Goal: Obtain resource: Obtain resource

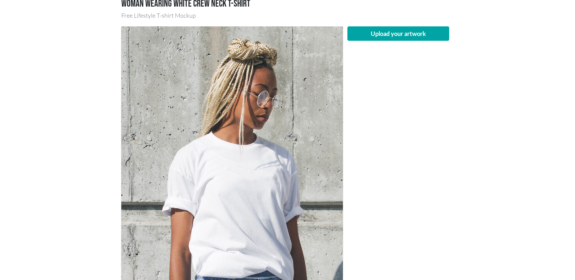
scroll to position [50, 0]
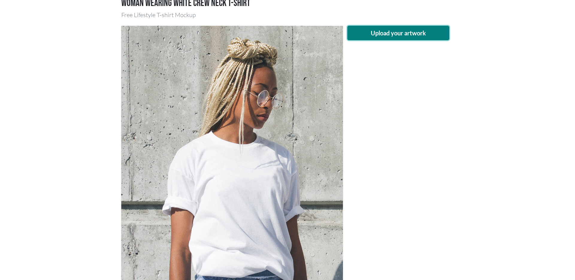
click at [400, 40] on button "Upload your artwork" at bounding box center [398, 33] width 102 height 14
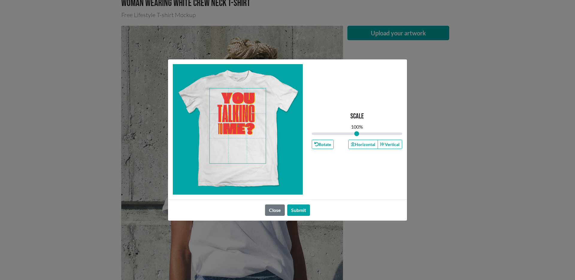
click at [240, 120] on span at bounding box center [238, 125] width 56 height 75
click at [355, 134] on input "range" at bounding box center [357, 133] width 90 height 7
type input "0.9"
click at [352, 133] on input "range" at bounding box center [357, 133] width 90 height 7
click at [245, 121] on span at bounding box center [238, 125] width 56 height 75
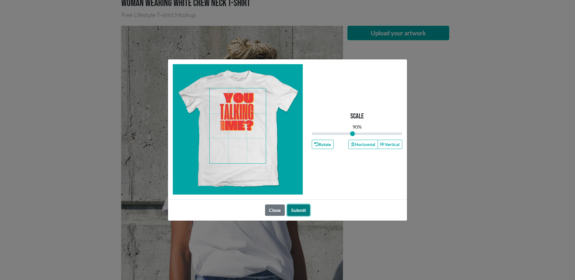
click at [298, 210] on button "Submit" at bounding box center [298, 209] width 23 height 11
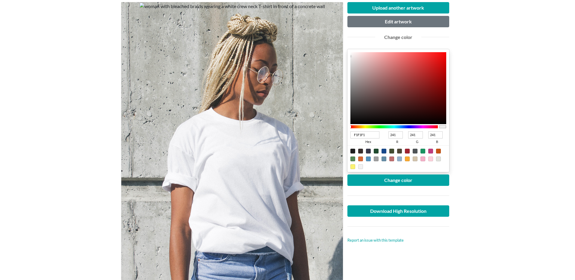
scroll to position [45, 0]
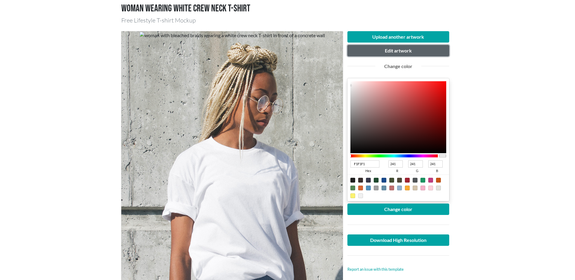
click at [396, 52] on button "Edit artwork" at bounding box center [398, 50] width 102 height 11
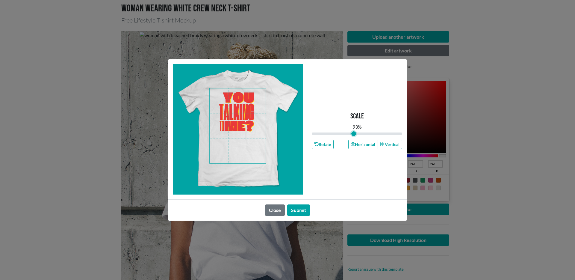
drag, startPoint x: 352, startPoint y: 132, endPoint x: 333, endPoint y: 133, distance: 19.5
type input "0.93"
click at [354, 133] on input "range" at bounding box center [357, 133] width 90 height 7
click at [232, 116] on span at bounding box center [238, 125] width 56 height 75
click at [305, 210] on button "Submit" at bounding box center [298, 209] width 23 height 11
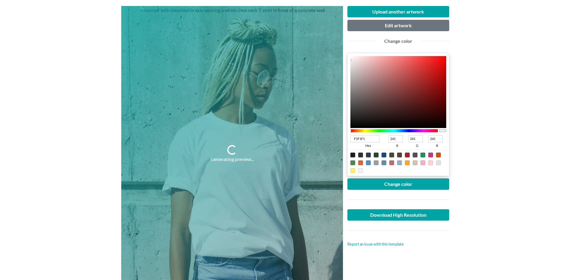
scroll to position [100, 0]
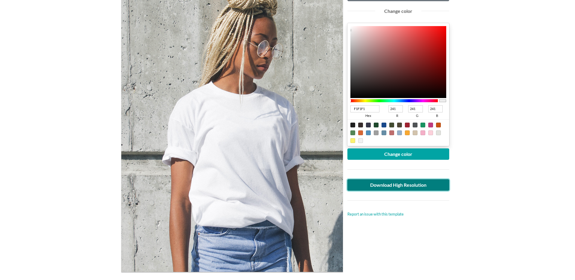
click at [400, 187] on link "Download High Resolution" at bounding box center [398, 184] width 102 height 11
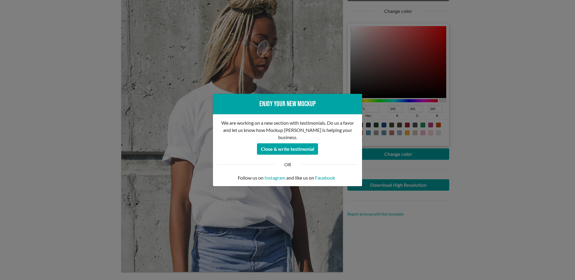
click at [419, 217] on div "Enjoy your new mockup We are working on a new section with testimonials. Do us …" at bounding box center [287, 140] width 575 height 280
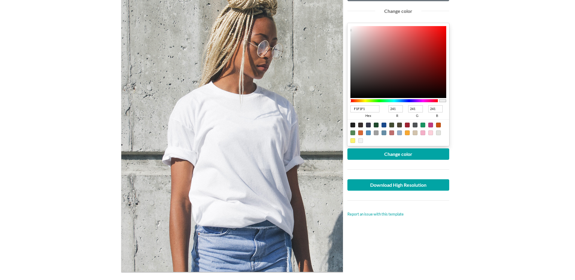
click at [519, 146] on main "Woman wearing white crew neck T-shirt Free Lifestyle T-shirt Mockup Upload anot…" at bounding box center [287, 226] width 575 height 585
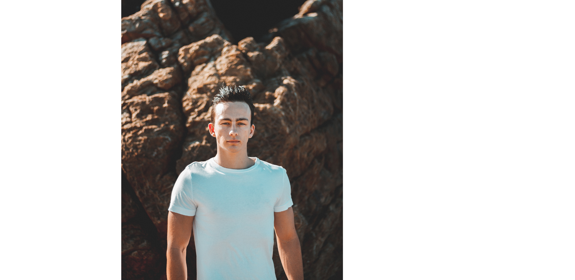
scroll to position [60, 0]
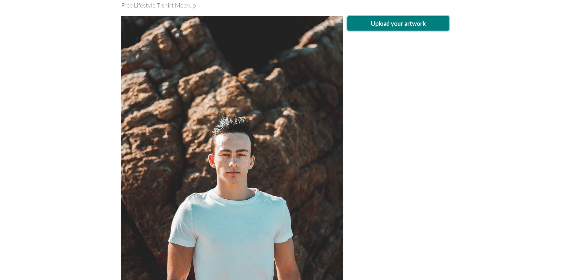
click at [398, 24] on button "Upload your artwork" at bounding box center [398, 23] width 102 height 14
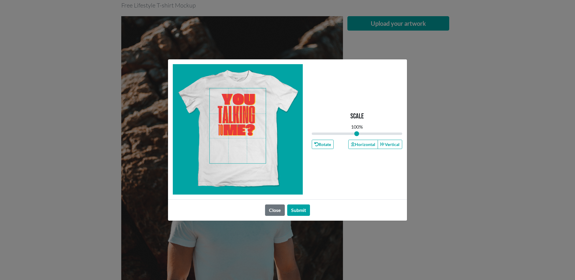
click at [243, 116] on span at bounding box center [238, 125] width 56 height 75
type input "0.93"
click at [353, 131] on input "range" at bounding box center [357, 133] width 90 height 7
click at [245, 117] on span at bounding box center [238, 125] width 56 height 75
click at [302, 204] on button "Submit" at bounding box center [298, 209] width 23 height 11
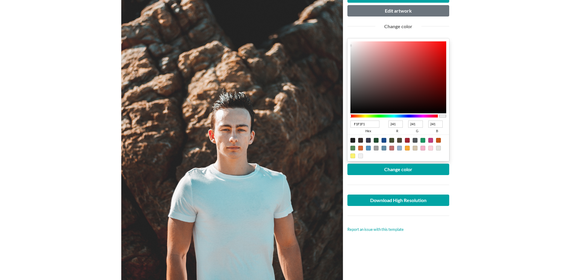
scroll to position [84, 0]
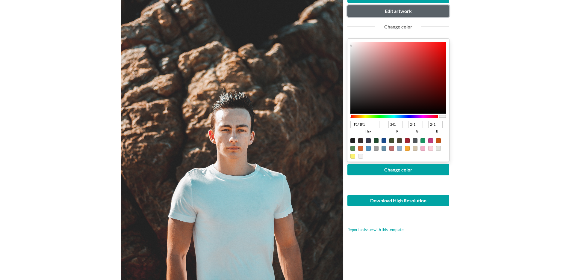
click at [384, 14] on button "Edit artwork" at bounding box center [398, 10] width 102 height 11
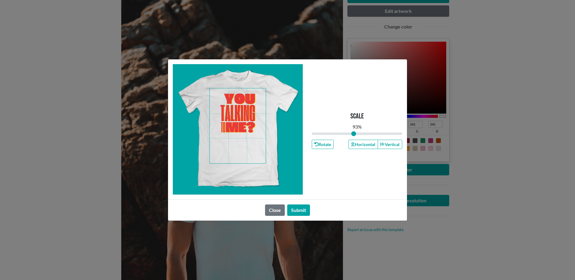
click at [243, 125] on span at bounding box center [238, 125] width 56 height 75
type input "0.99"
click at [356, 134] on input "range" at bounding box center [357, 133] width 90 height 7
click at [305, 219] on div "Close Submit" at bounding box center [287, 209] width 239 height 21
click at [303, 213] on button "Submit" at bounding box center [298, 209] width 23 height 11
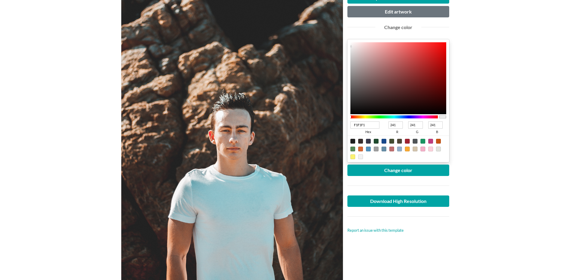
scroll to position [83, 0]
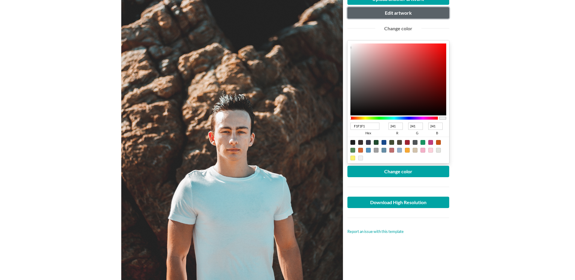
click at [401, 17] on button "Edit artwork" at bounding box center [398, 12] width 102 height 11
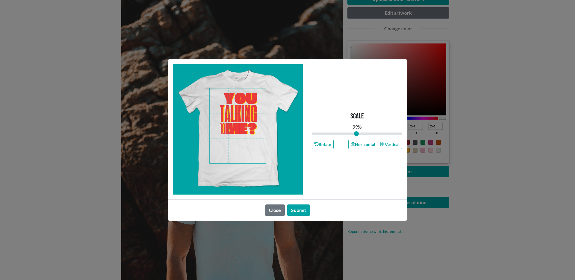
click at [245, 114] on span at bounding box center [238, 125] width 56 height 75
type input "1.03"
click at [358, 134] on input "range" at bounding box center [357, 133] width 90 height 7
click at [299, 213] on button "Submit" at bounding box center [298, 209] width 23 height 11
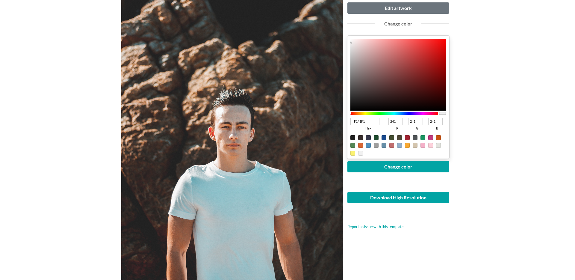
scroll to position [57, 0]
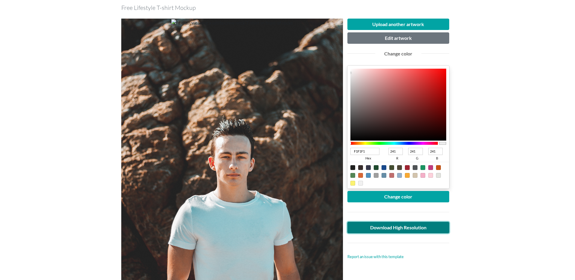
click at [404, 227] on link "Download High Resolution" at bounding box center [398, 227] width 102 height 11
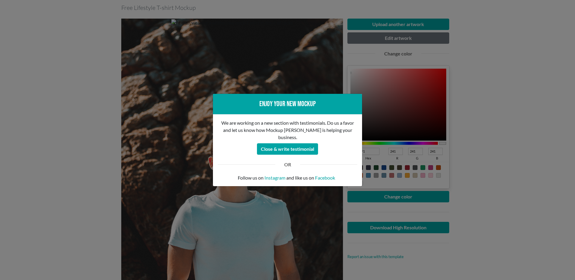
click at [355, 209] on div "Enjoy your new mockup We are working on a new section with testimonials. Do us …" at bounding box center [287, 140] width 575 height 280
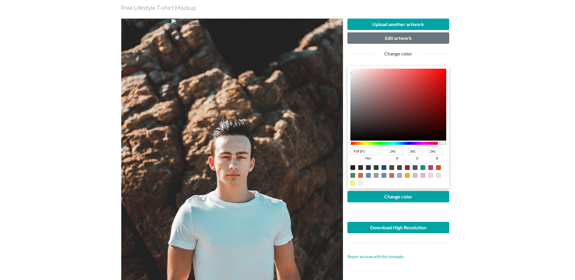
click at [489, 144] on main "Man wearing white crew neck T-shirt Free Lifestyle T-shirt Mockup Upload anothe…" at bounding box center [287, 268] width 575 height 585
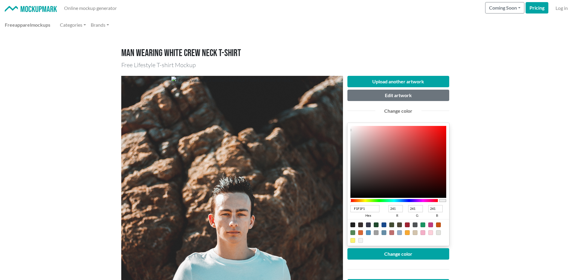
scroll to position [0, 0]
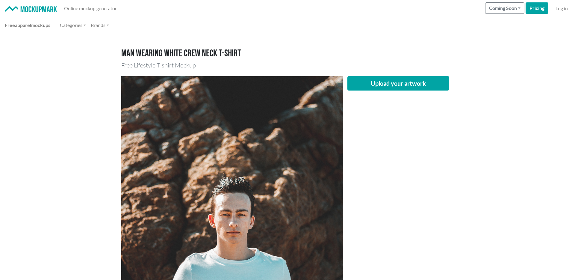
scroll to position [1, 0]
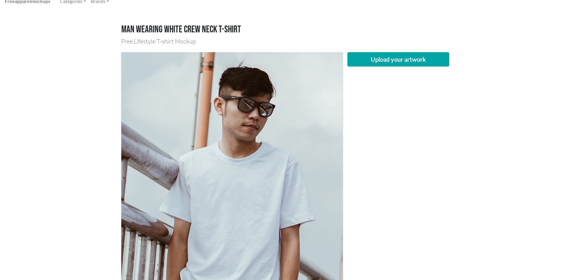
scroll to position [1, 0]
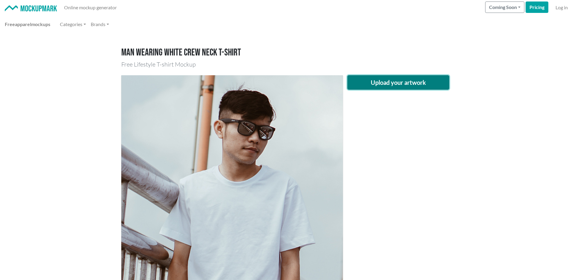
click at [400, 85] on button "Upload your artwork" at bounding box center [398, 82] width 102 height 14
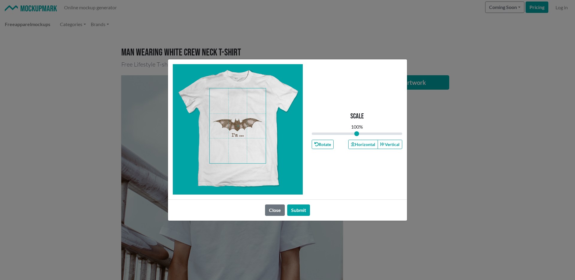
click at [240, 121] on span at bounding box center [238, 125] width 56 height 75
click at [240, 97] on span at bounding box center [238, 125] width 56 height 75
click at [358, 132] on input "range" at bounding box center [357, 133] width 90 height 7
type input "1.04"
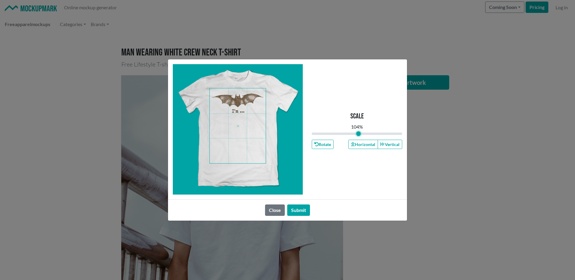
click at [358, 133] on input "range" at bounding box center [357, 133] width 90 height 7
click at [299, 211] on button "Submit" at bounding box center [298, 209] width 23 height 11
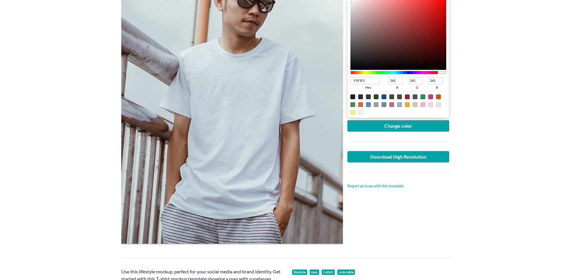
scroll to position [128, 0]
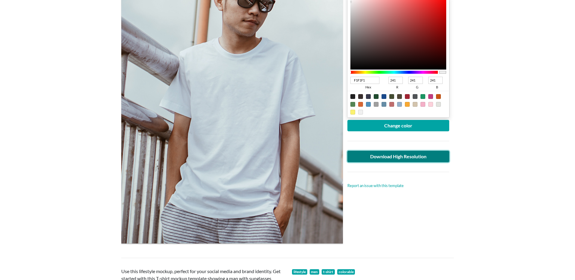
click at [424, 157] on link "Download High Resolution" at bounding box center [398, 156] width 102 height 11
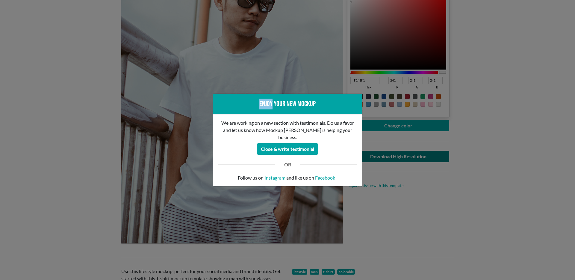
click at [424, 157] on div "Enjoy your new mockup We are working on a new section with testimonials. Do us …" at bounding box center [287, 140] width 575 height 280
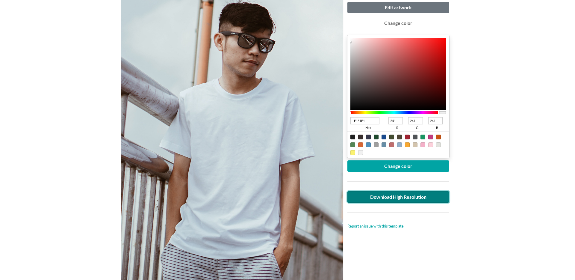
scroll to position [86, 0]
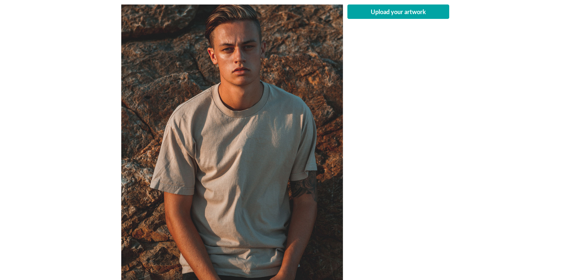
scroll to position [51, 0]
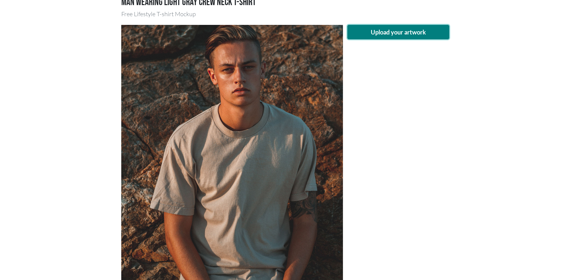
click at [392, 33] on button "Upload your artwork" at bounding box center [398, 32] width 102 height 14
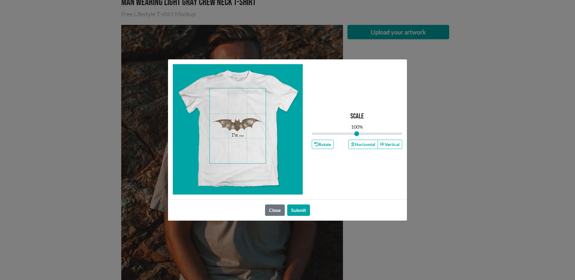
click at [237, 122] on span at bounding box center [238, 125] width 56 height 75
click at [238, 98] on span at bounding box center [238, 125] width 56 height 75
click at [358, 133] on input "range" at bounding box center [357, 133] width 90 height 7
click at [360, 133] on input "range" at bounding box center [357, 133] width 90 height 7
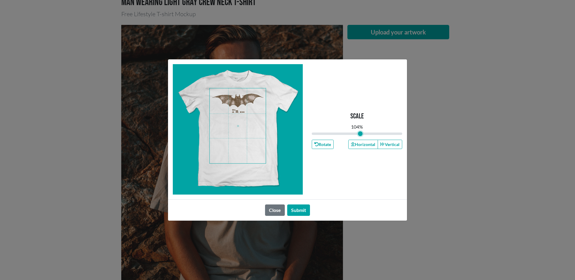
type input "1.08"
click at [360, 133] on input "range" at bounding box center [357, 133] width 90 height 7
click at [239, 104] on span at bounding box center [238, 125] width 56 height 75
click at [297, 210] on button "Submit" at bounding box center [298, 209] width 23 height 11
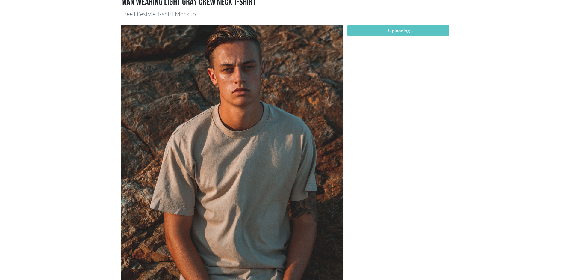
click at [297, 201] on button "Submit" at bounding box center [298, 194] width 23 height 11
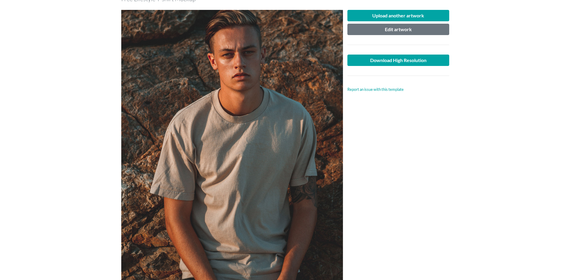
scroll to position [62, 0]
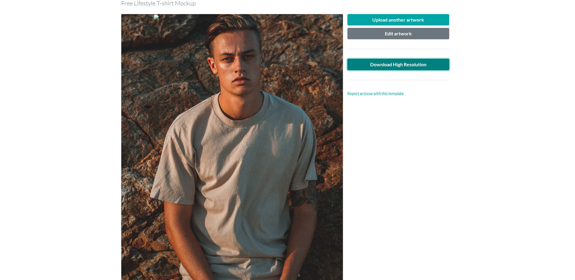
click at [399, 66] on link "Download High Resolution" at bounding box center [398, 64] width 102 height 11
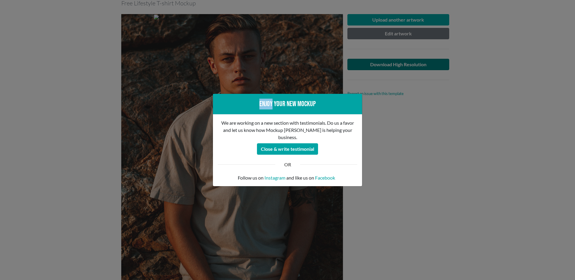
click at [399, 66] on div "Enjoy your new mockup We are working on a new section with testimonials. Do us …" at bounding box center [287, 140] width 575 height 280
